Goal: Find specific page/section: Find specific page/section

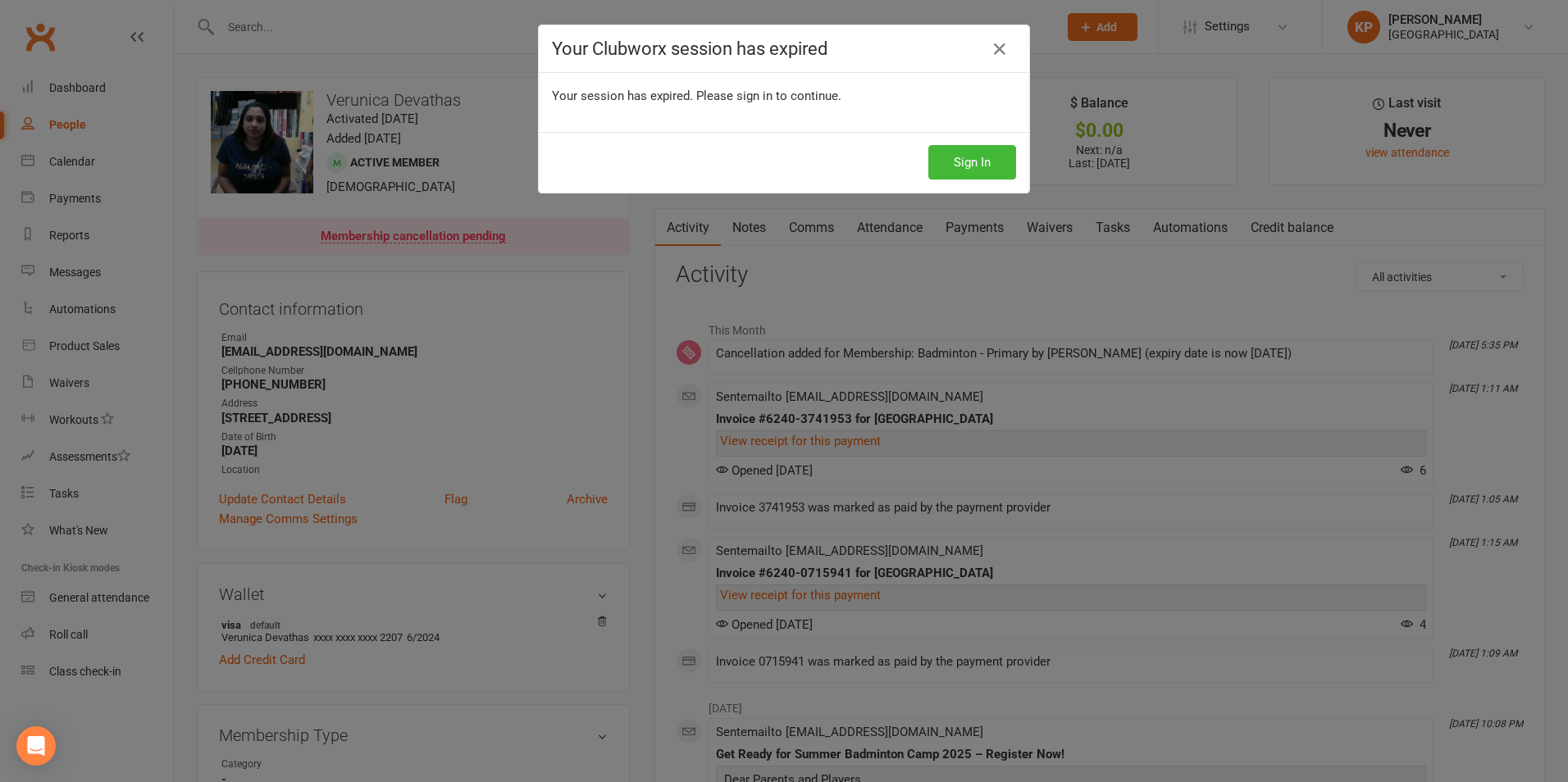
click at [575, 460] on div "Your Clubworx session has expired Your session has expired. Please sign in to c…" at bounding box center [784, 391] width 1568 height 782
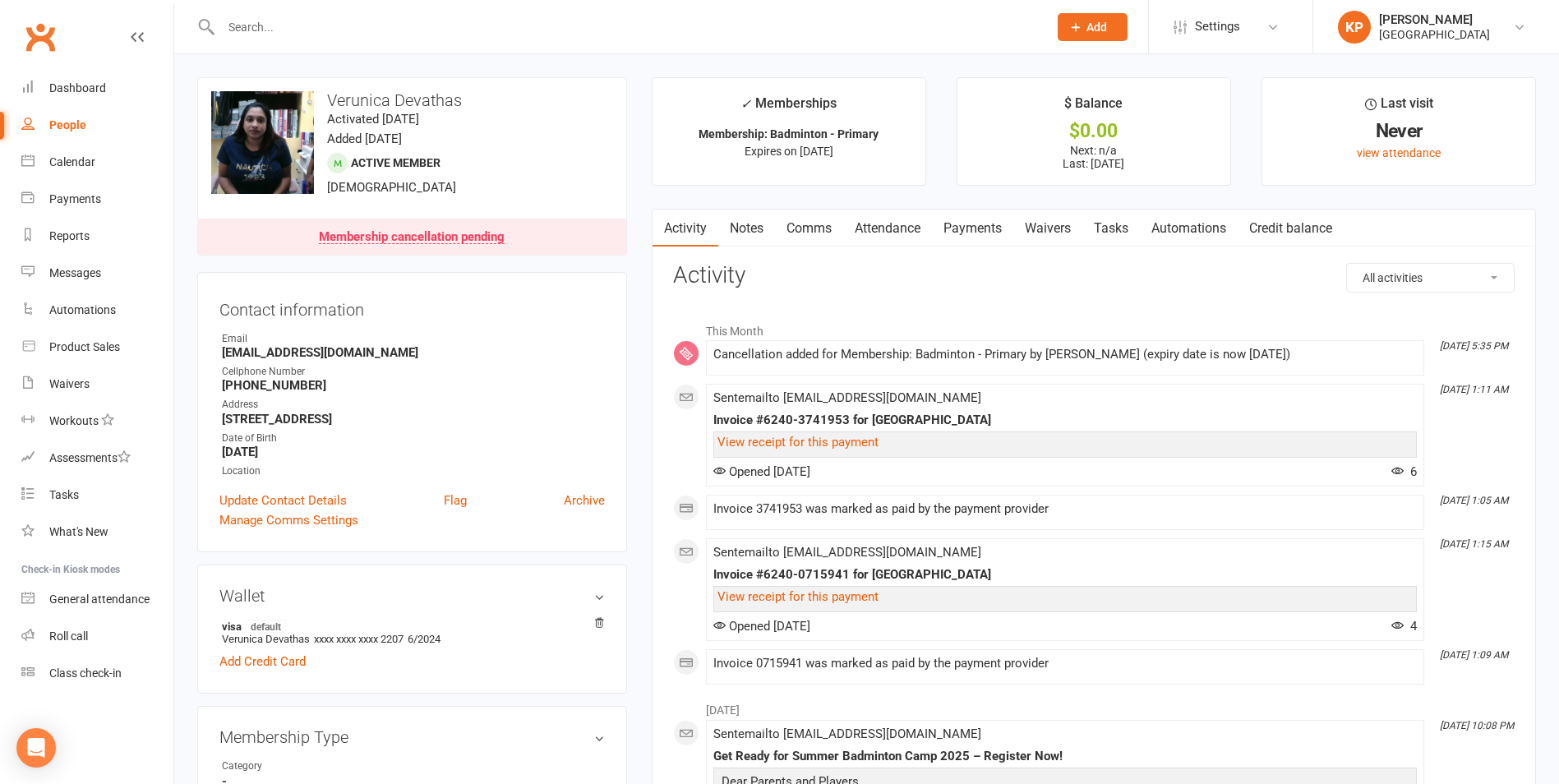
click at [466, 29] on input "text" at bounding box center [626, 27] width 820 height 23
paste input "[PERSON_NAME]"
type input "[PERSON_NAME]"
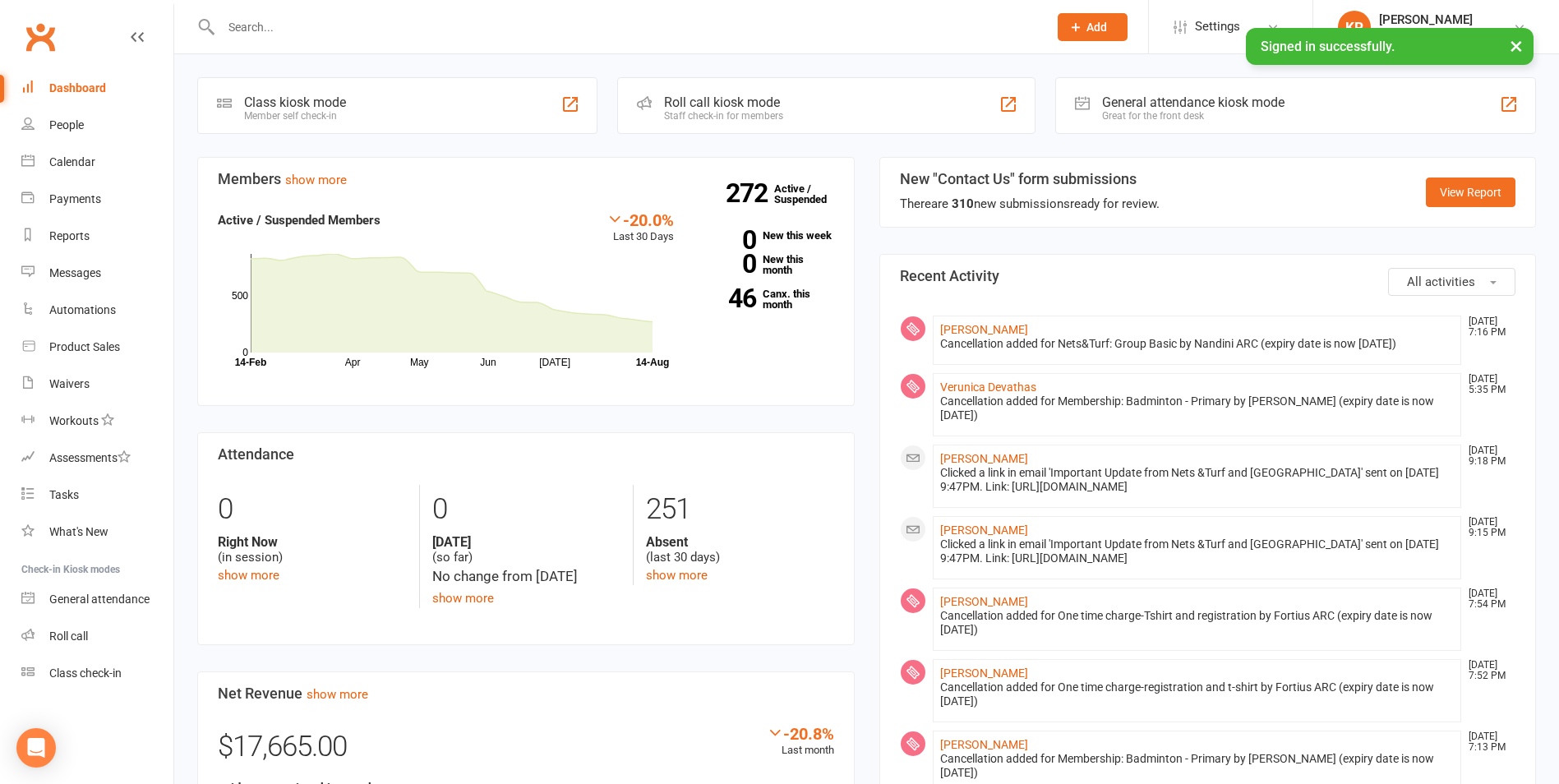
click at [315, 38] on input "text" at bounding box center [626, 27] width 820 height 23
paste input "[PERSON_NAME]"
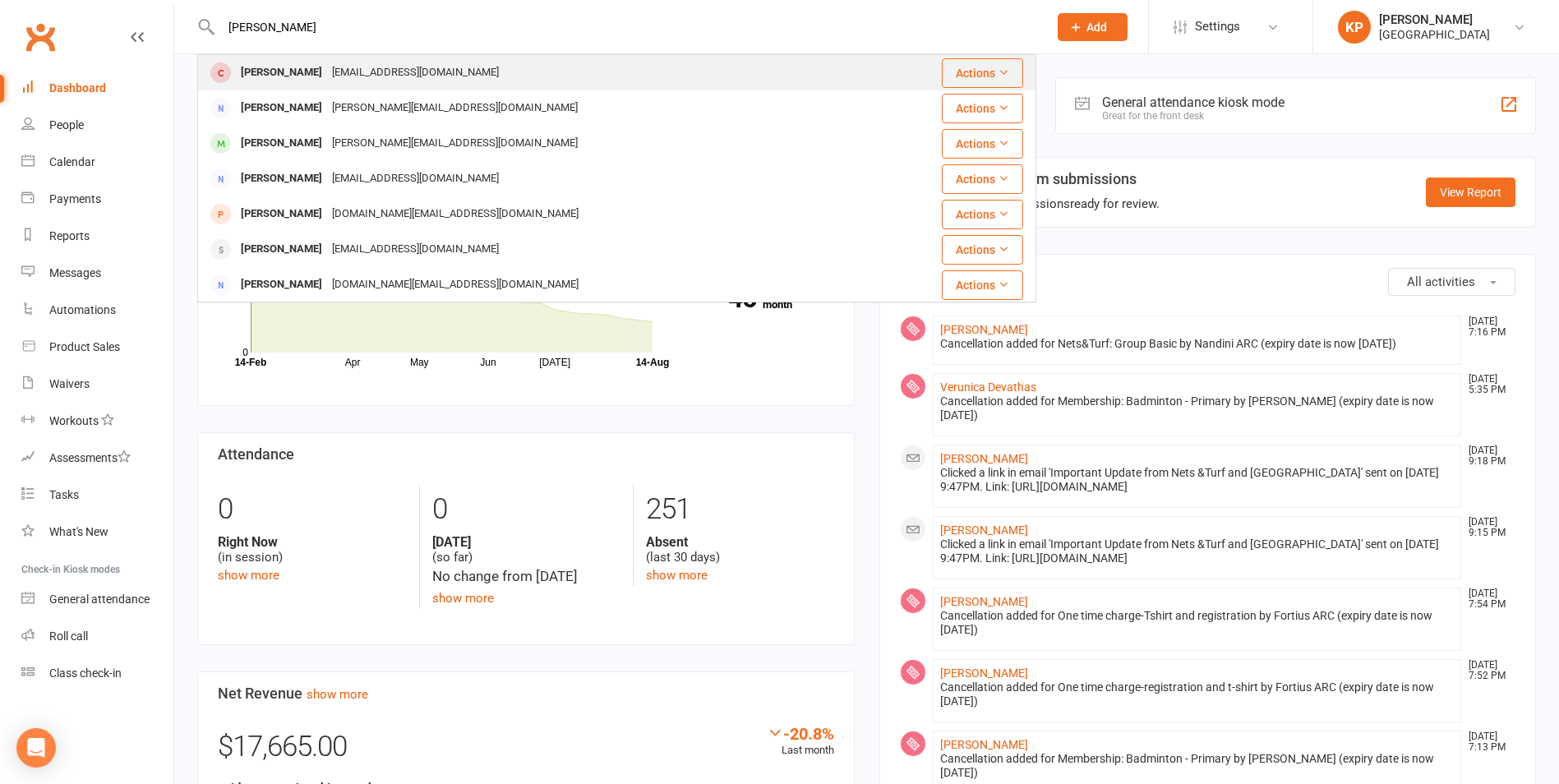
type input "[PERSON_NAME]"
click at [362, 69] on div "[EMAIL_ADDRESS][DOMAIN_NAME]" at bounding box center [415, 73] width 177 height 24
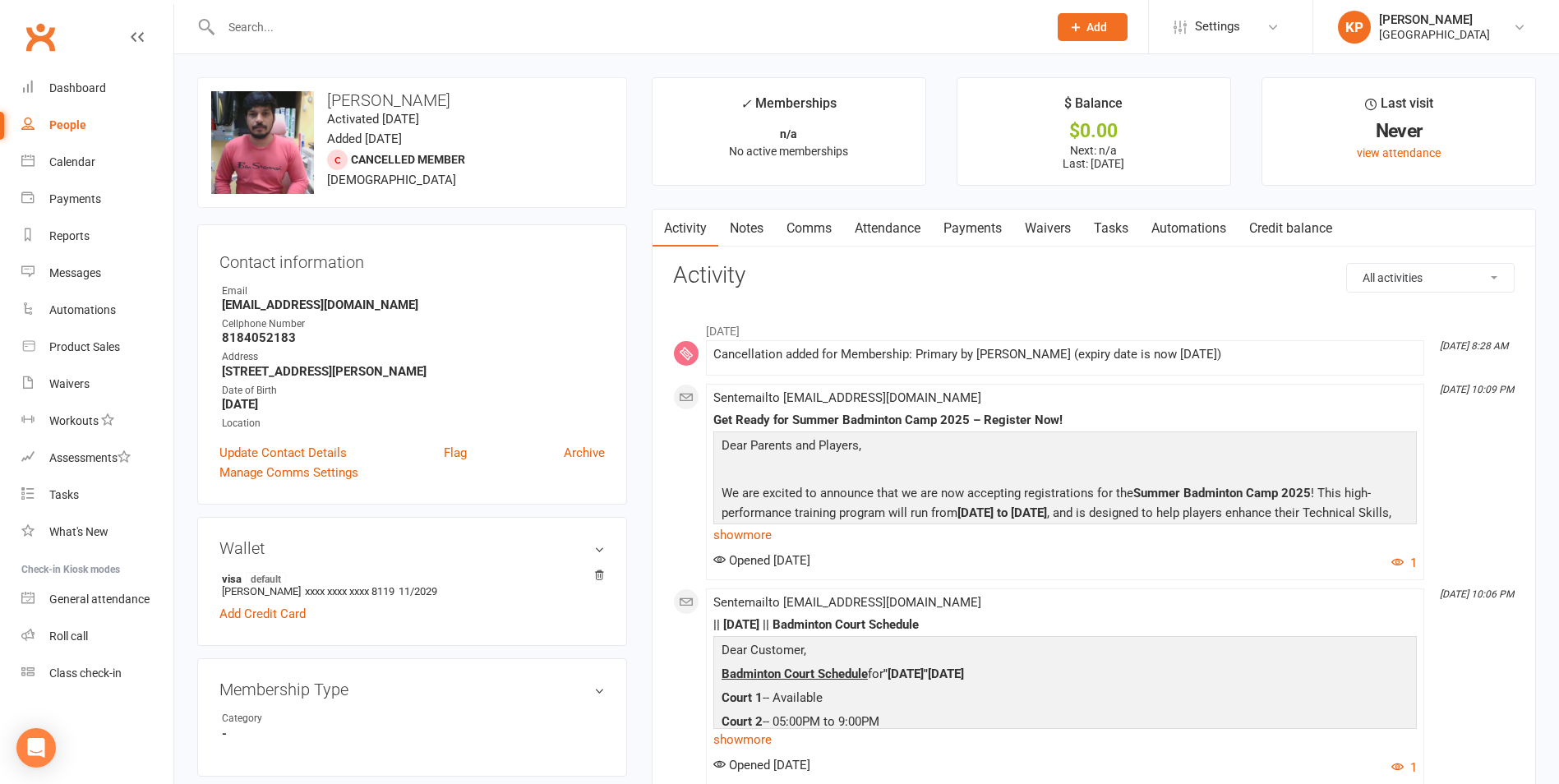
click at [876, 224] on link "Attendance" at bounding box center [887, 228] width 88 height 38
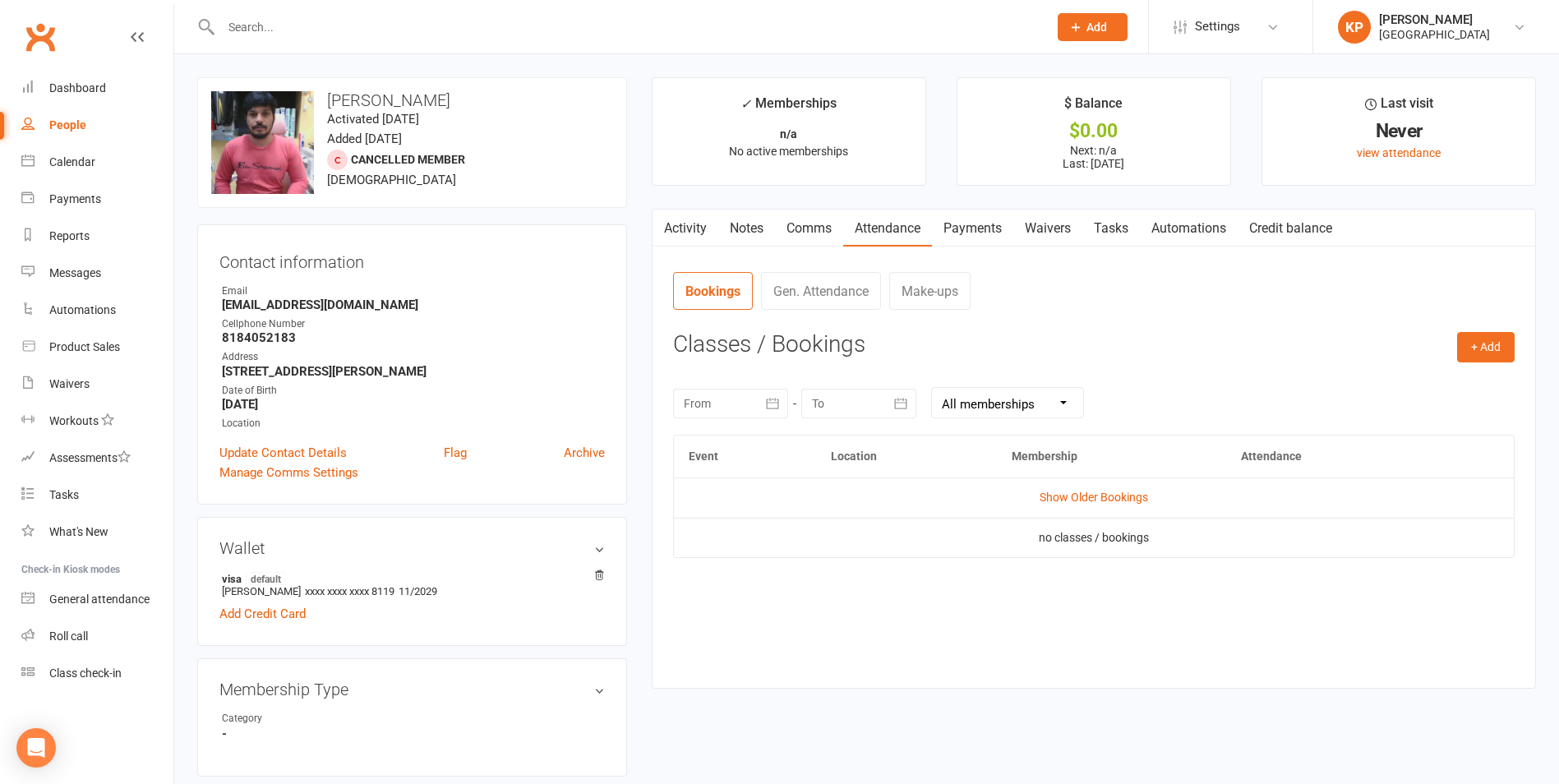
click at [990, 221] on link "Payments" at bounding box center [972, 228] width 82 height 38
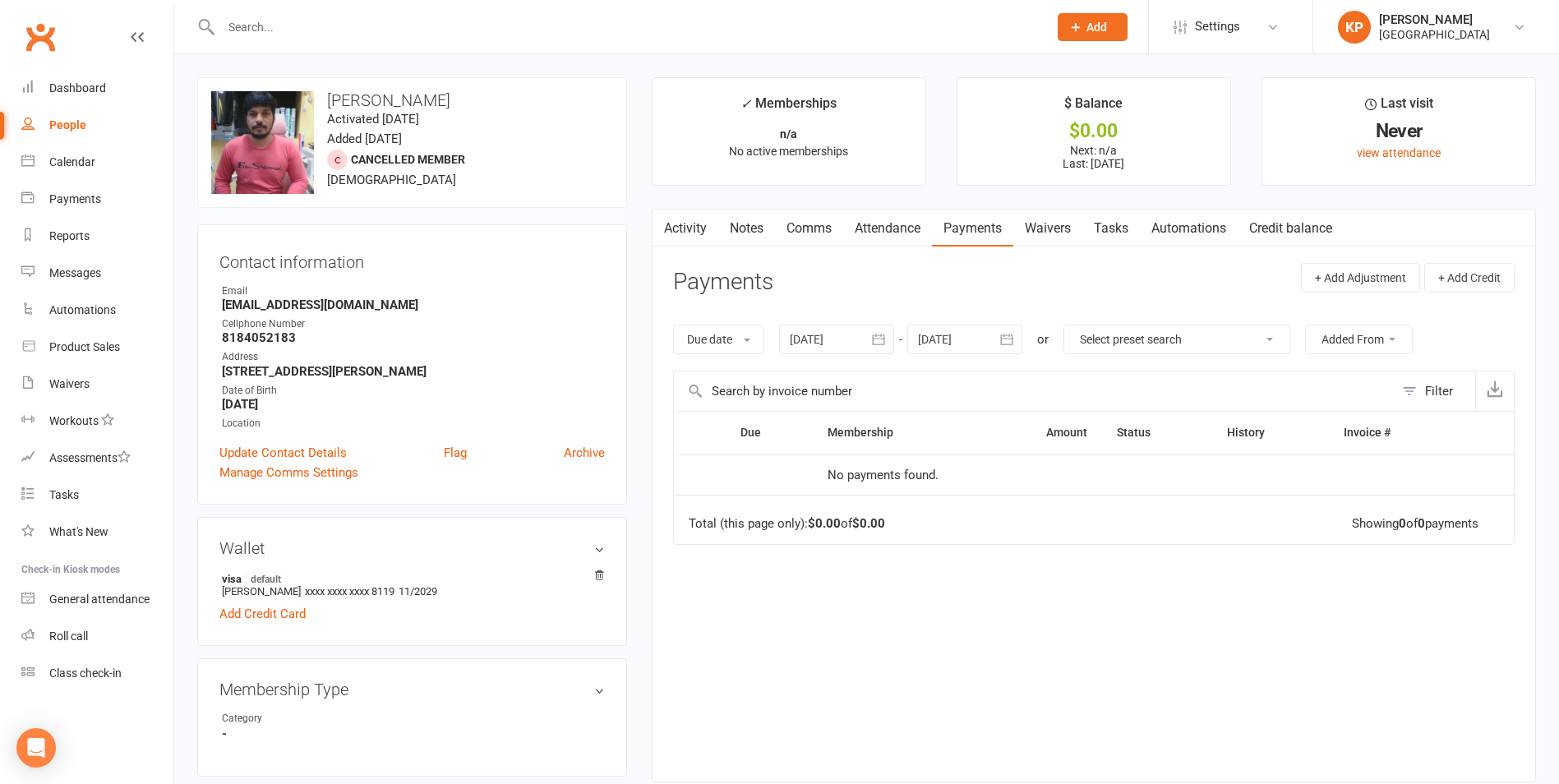
click at [885, 335] on icon "button" at bounding box center [879, 340] width 12 height 10
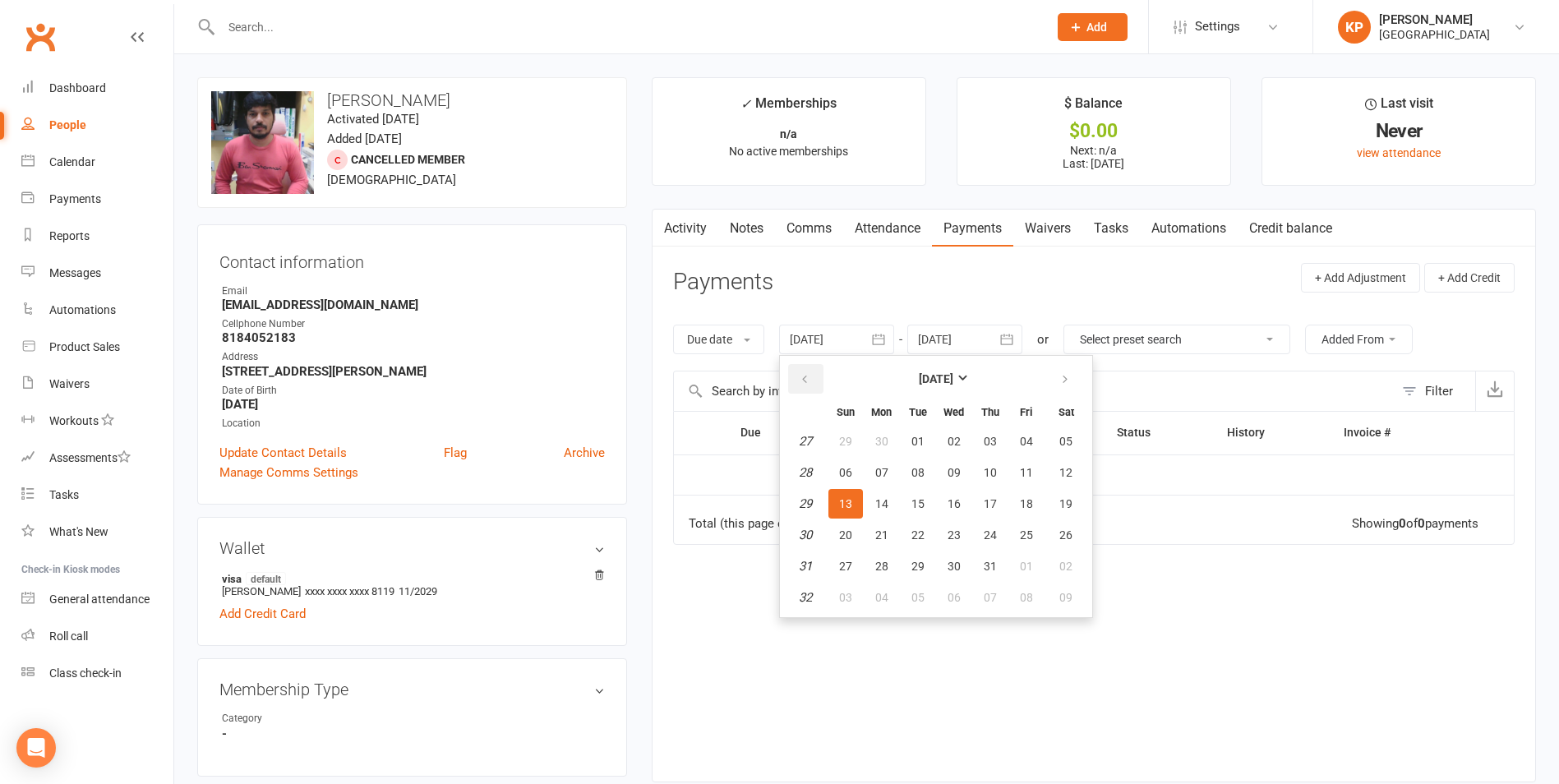
click at [816, 380] on button "button" at bounding box center [806, 378] width 35 height 29
click at [918, 448] on span "01" at bounding box center [917, 441] width 13 height 13
type input "[DATE]"
